Goal: Task Accomplishment & Management: Complete application form

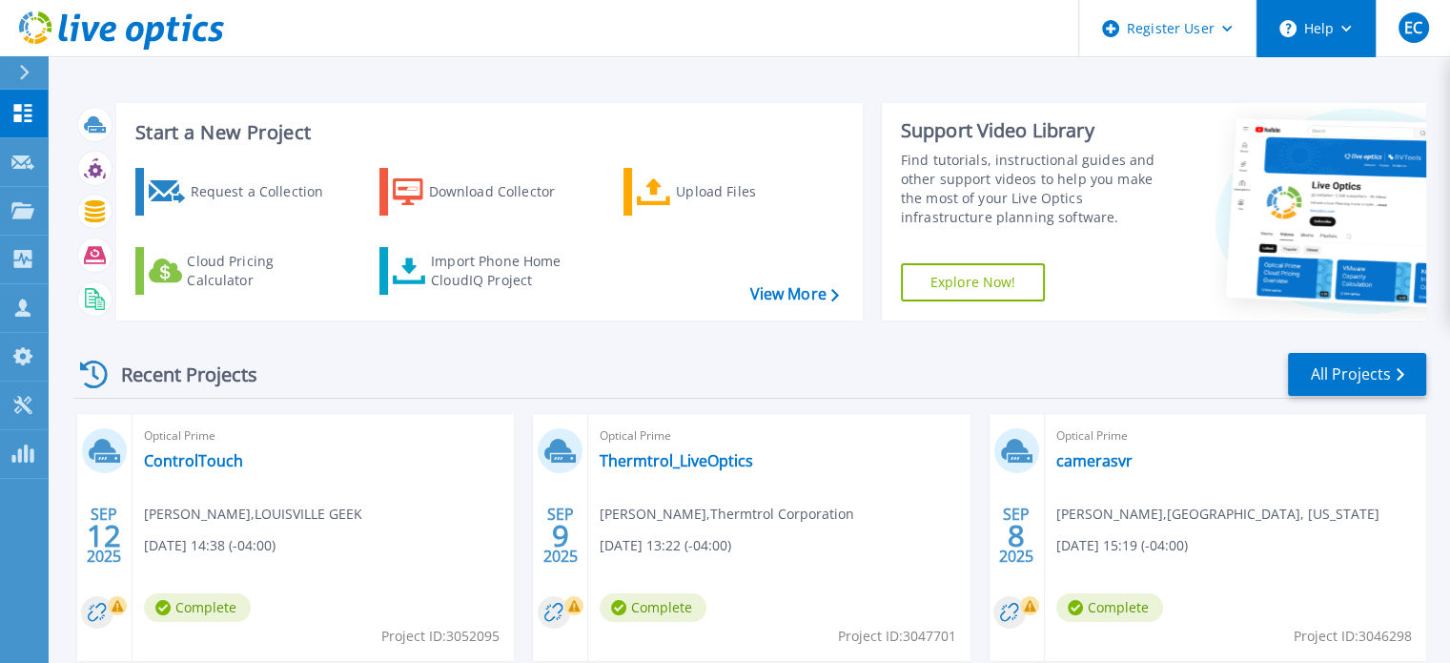
click at [1307, 27] on button "Help" at bounding box center [1316, 28] width 119 height 57
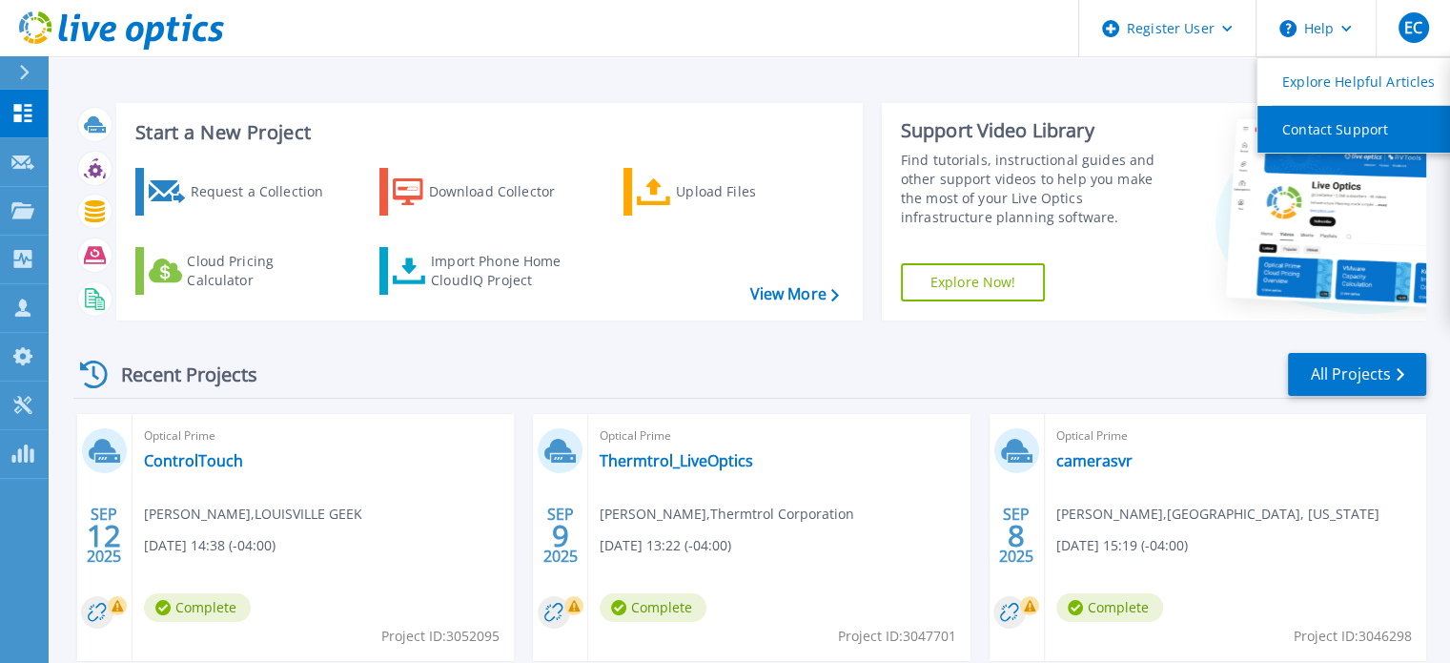
click at [1331, 136] on link "Contact Support" at bounding box center [1364, 129] width 213 height 47
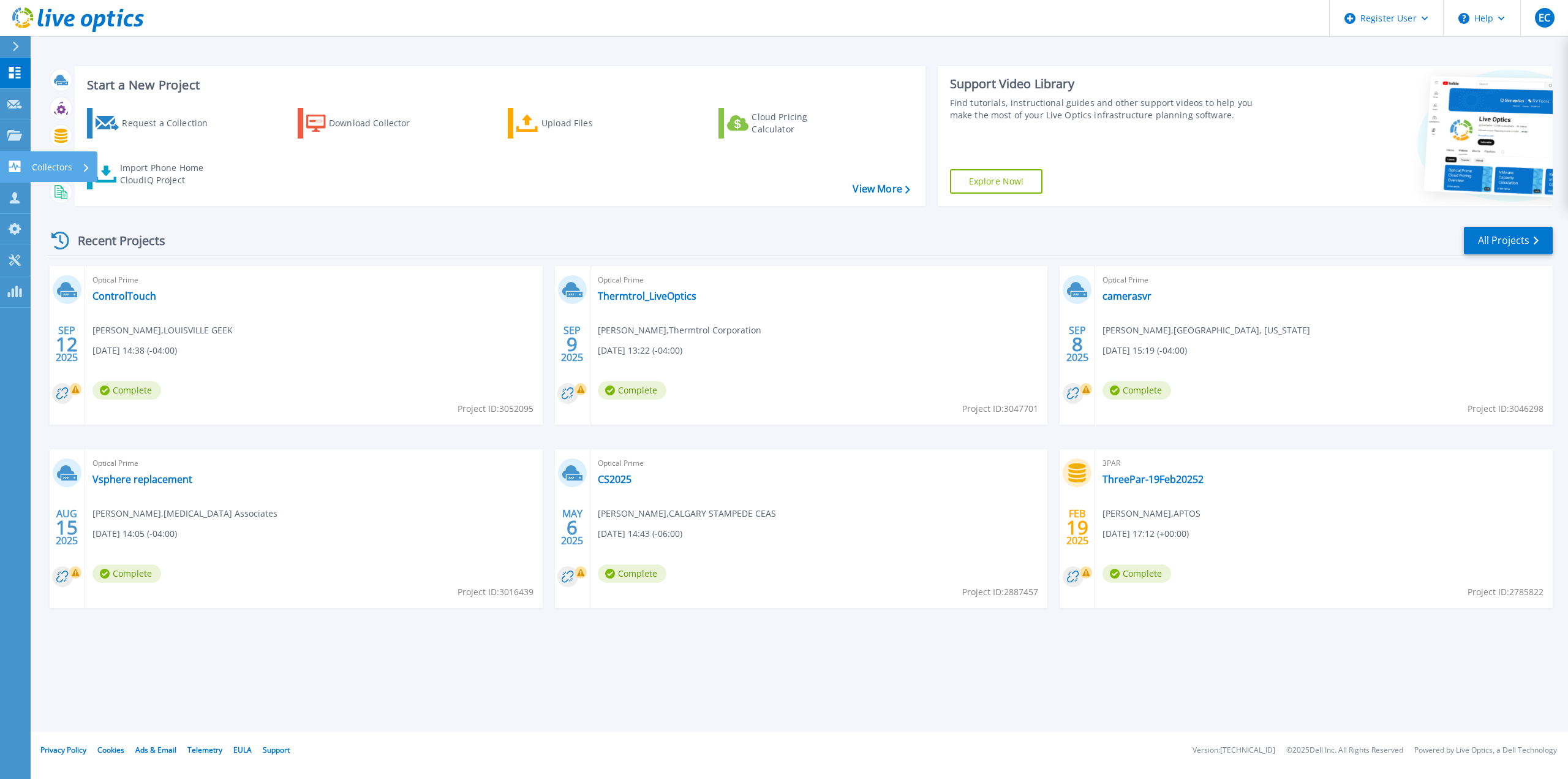
click at [20, 170] on icon at bounding box center [15, 166] width 12 height 12
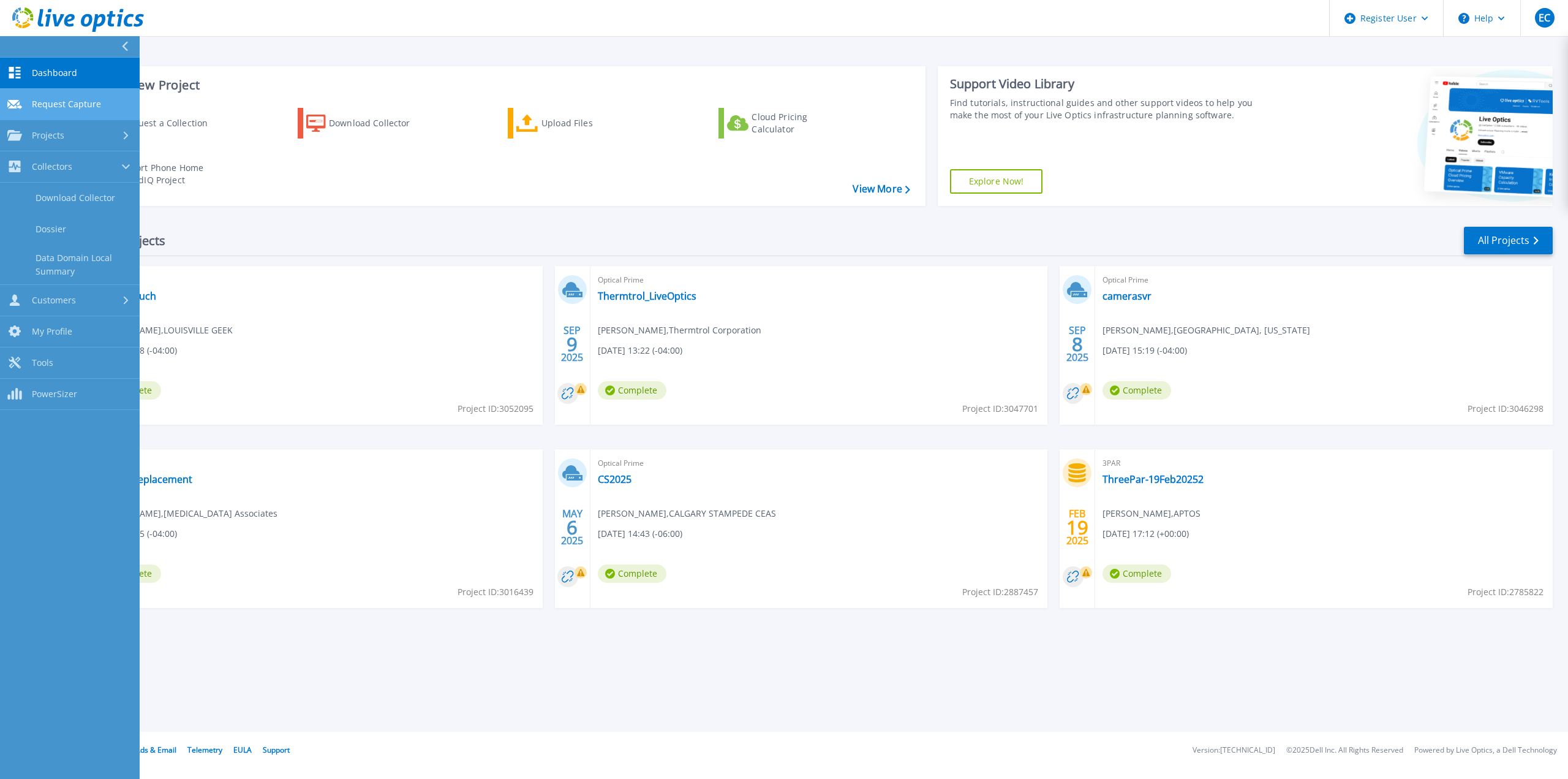
click at [72, 101] on span "Request Capture" at bounding box center [67, 104] width 69 height 11
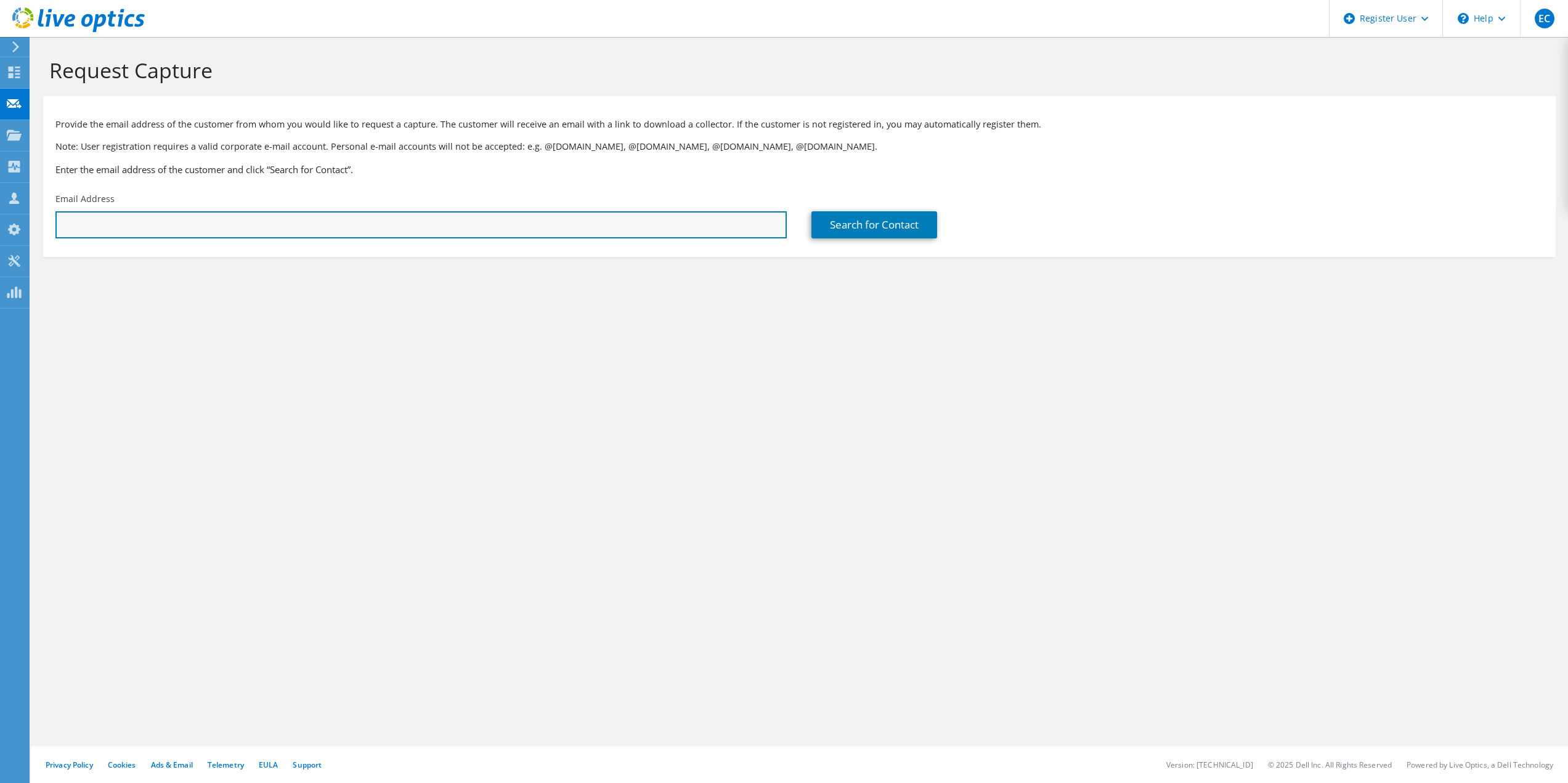
click at [176, 222] on input "text" at bounding box center [421, 225] width 731 height 27
paste input "mailto:vcruz@elwood.k12.in.us"
drag, startPoint x: 90, startPoint y: 227, endPoint x: 18, endPoint y: 228, distance: 72.0
click at [18, 225] on div "EC Dell User Emir Chacin Emir.Chacin@dell.com Dell My Profile Log Out \n Help E…" at bounding box center [784, 392] width 1568 height 783
click at [114, 215] on input "mailto:vcruz@elwood.k12.in.us" at bounding box center [421, 225] width 731 height 27
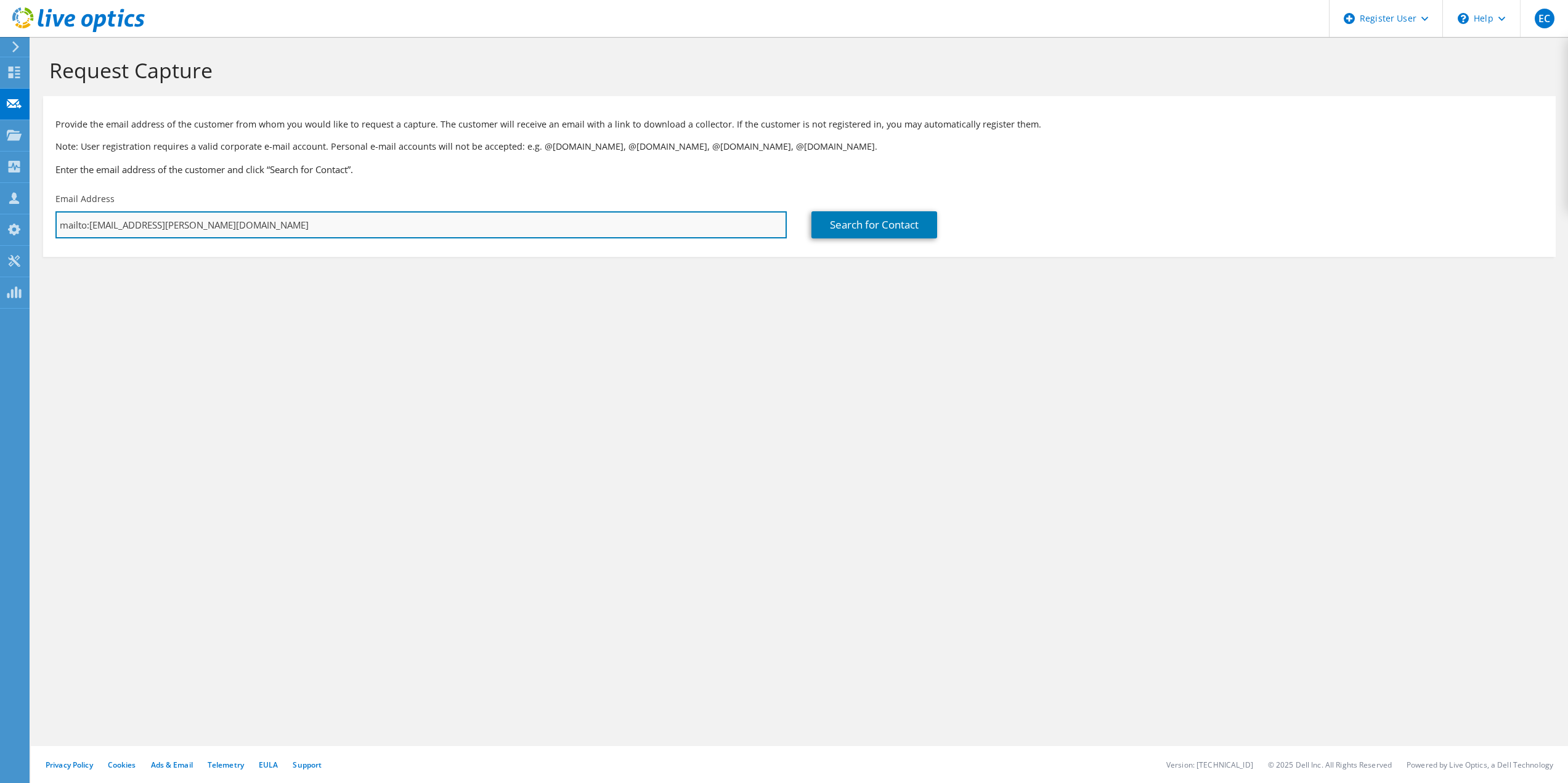
click at [85, 234] on input "mailto:vcruz@elwood.k12.in.us" at bounding box center [421, 225] width 731 height 27
click at [90, 226] on input "mailto:vcruz@elwood.k12.in.us" at bounding box center [421, 225] width 731 height 27
click at [89, 227] on input "mailto:vcruz@elwood.k12.in.us" at bounding box center [421, 225] width 731 height 27
type input "vcruz@elwood.k12.in.us"
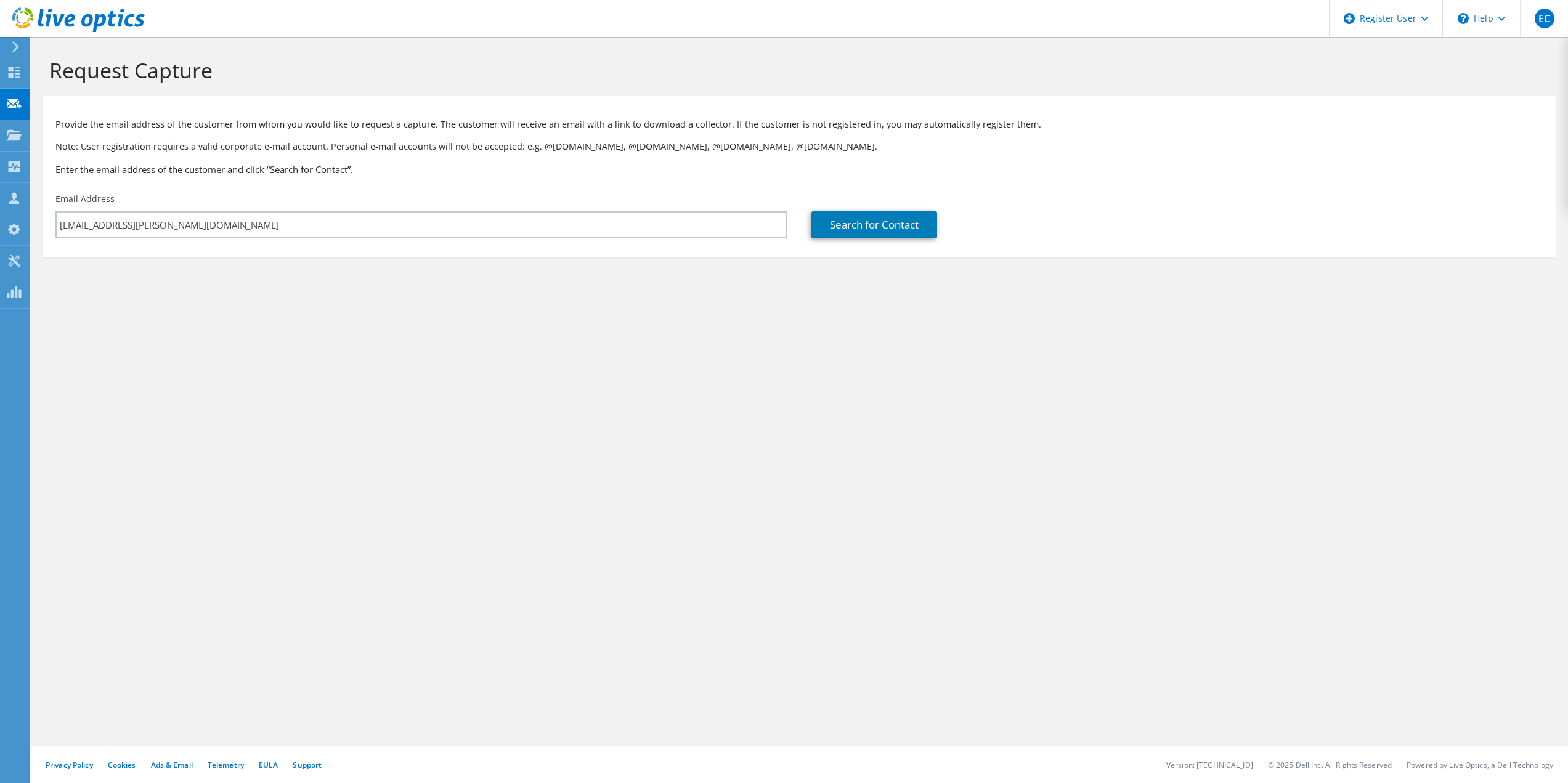
drag, startPoint x: 519, startPoint y: 360, endPoint x: 882, endPoint y: 287, distance: 370.3
click at [519, 361] on div "Request Capture Provide the email address of the customer from whom you would l…" at bounding box center [799, 410] width 1537 height 746
click at [888, 234] on link "Search for Contact" at bounding box center [874, 225] width 126 height 27
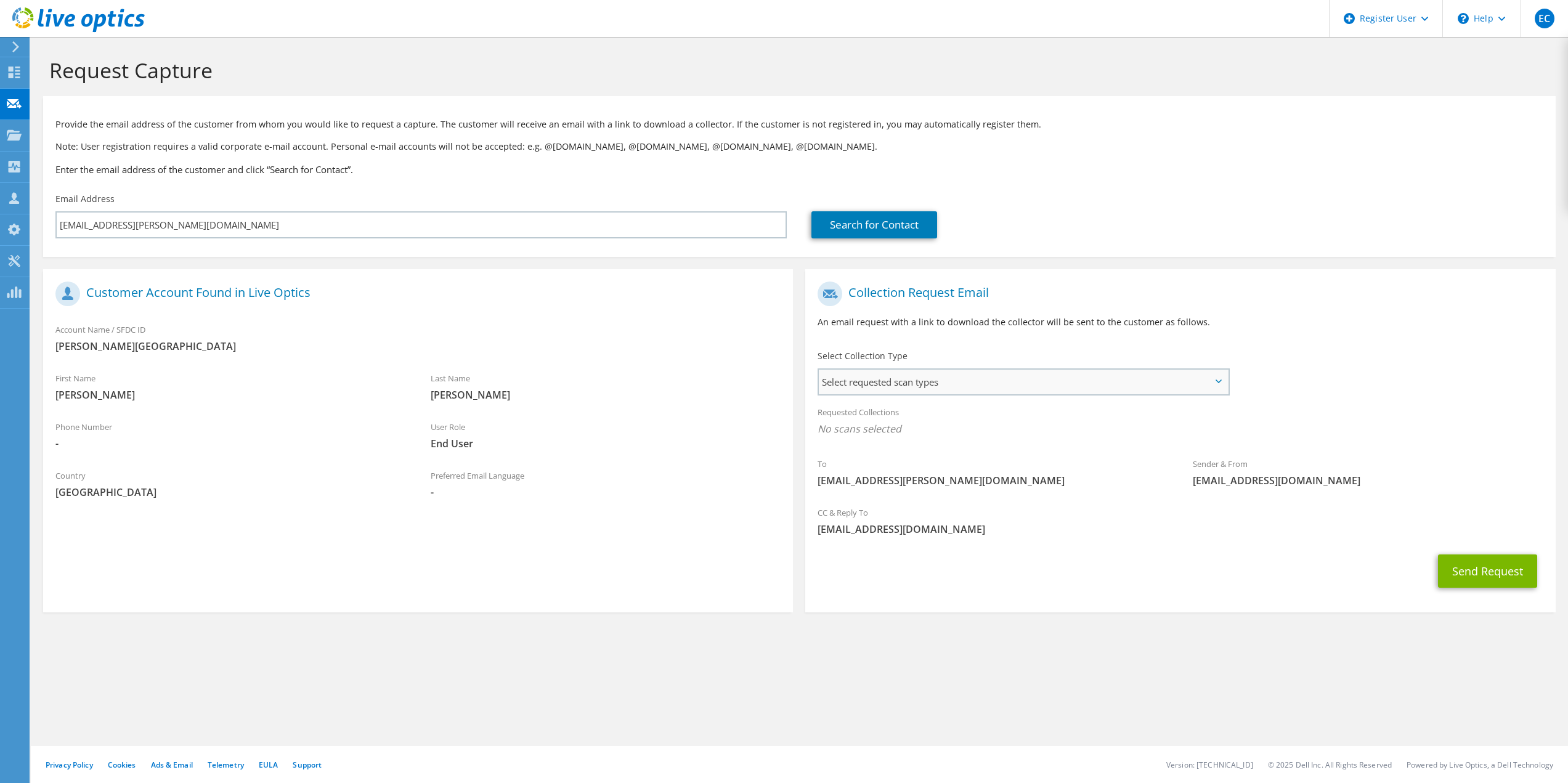
drag, startPoint x: 1022, startPoint y: 399, endPoint x: 1030, endPoint y: 382, distance: 18.8
click at [1023, 399] on div "Requested Collections No scans selected" at bounding box center [1180, 422] width 749 height 46
click at [1030, 382] on span "Select requested scan types" at bounding box center [1023, 382] width 408 height 25
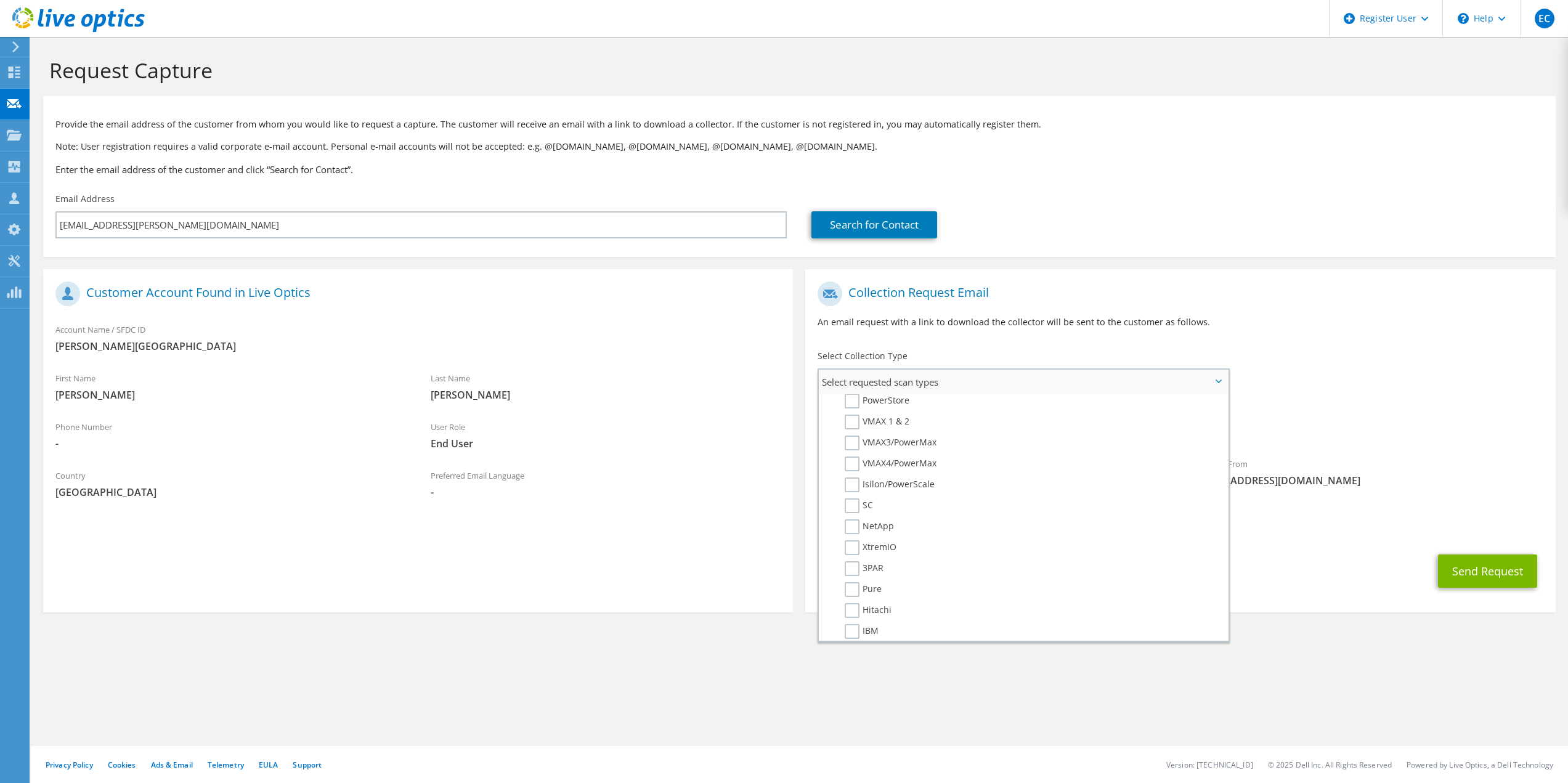
scroll to position [308, 0]
click at [856, 475] on label "SC" at bounding box center [859, 474] width 28 height 15
click at [0, 0] on input "SC" at bounding box center [0, 0] width 0 height 0
drag, startPoint x: 1304, startPoint y: 671, endPoint x: 1405, endPoint y: 592, distance: 128.2
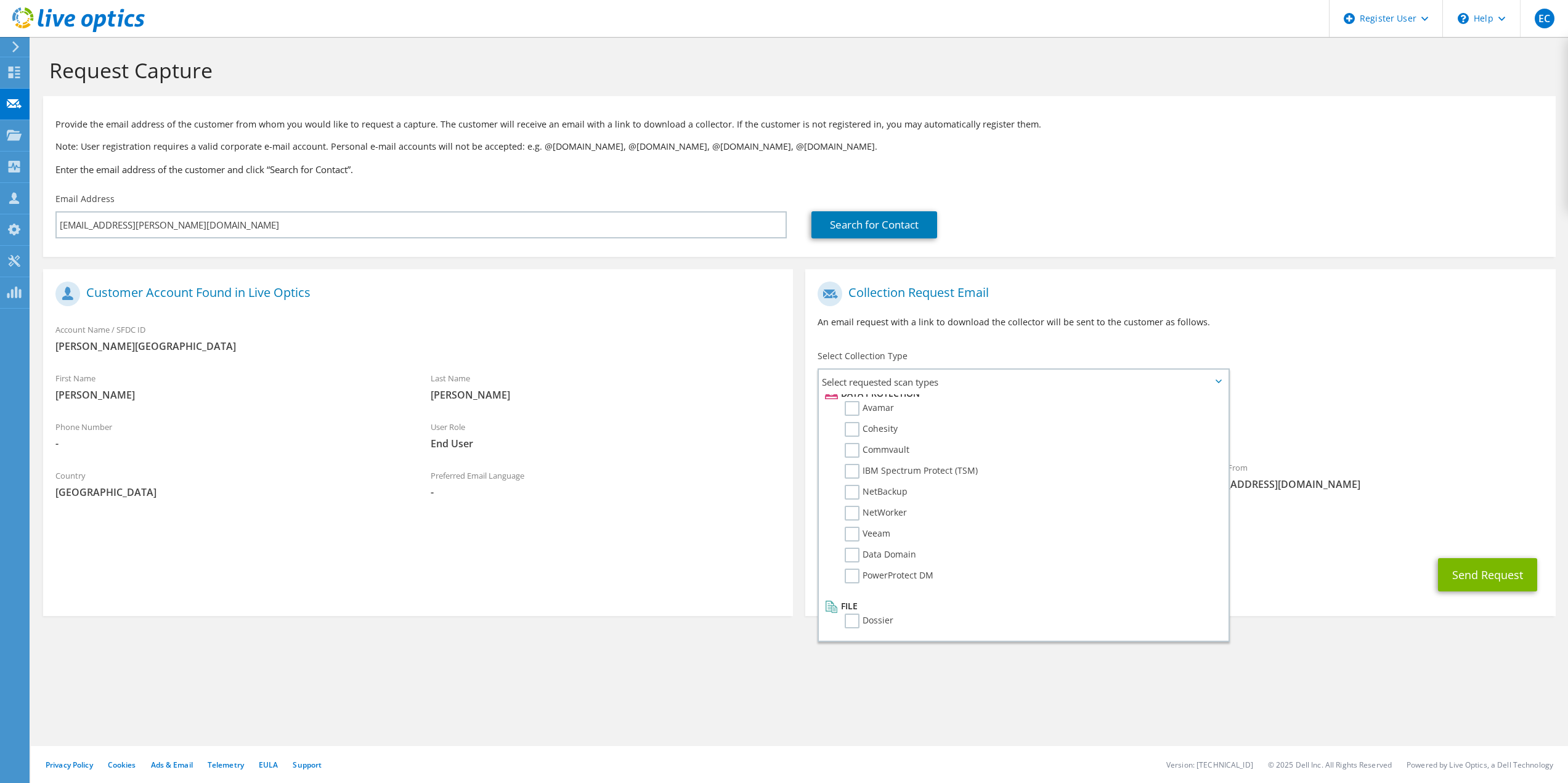
click at [1302, 671] on section "Request Capture Provide the email address of the customer from whom you would l…" at bounding box center [799, 357] width 1537 height 641
